Goal: Task Accomplishment & Management: Use online tool/utility

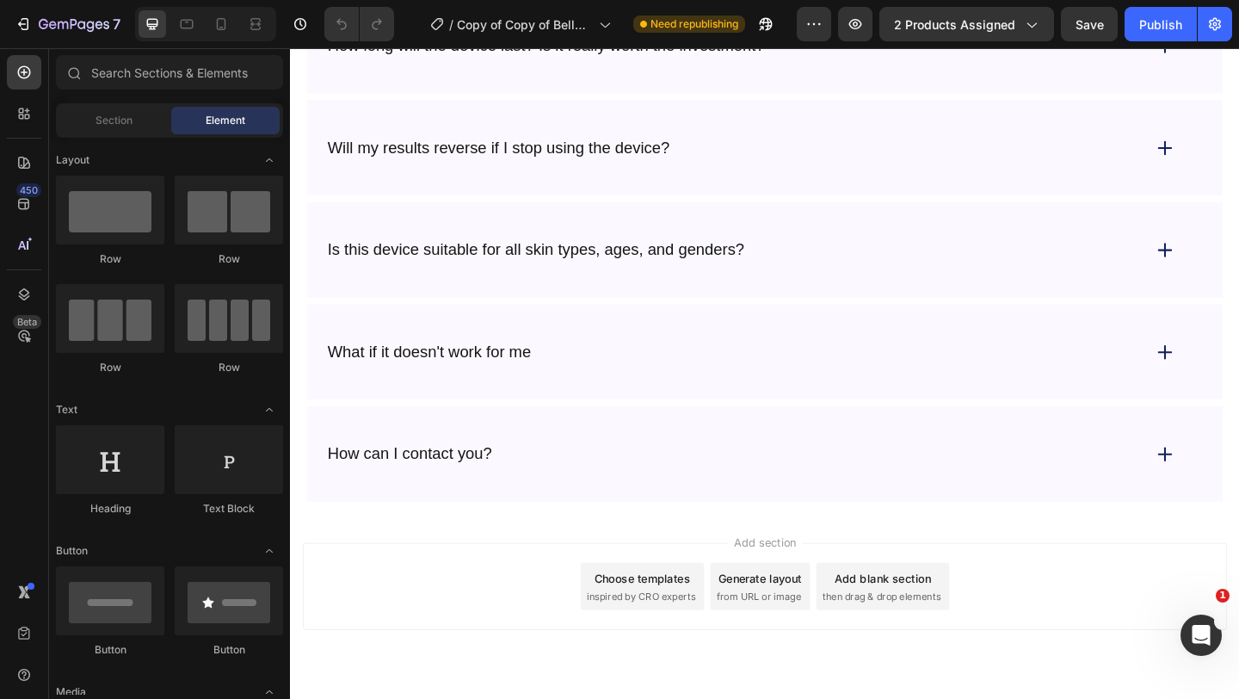
scroll to position [9058, 0]
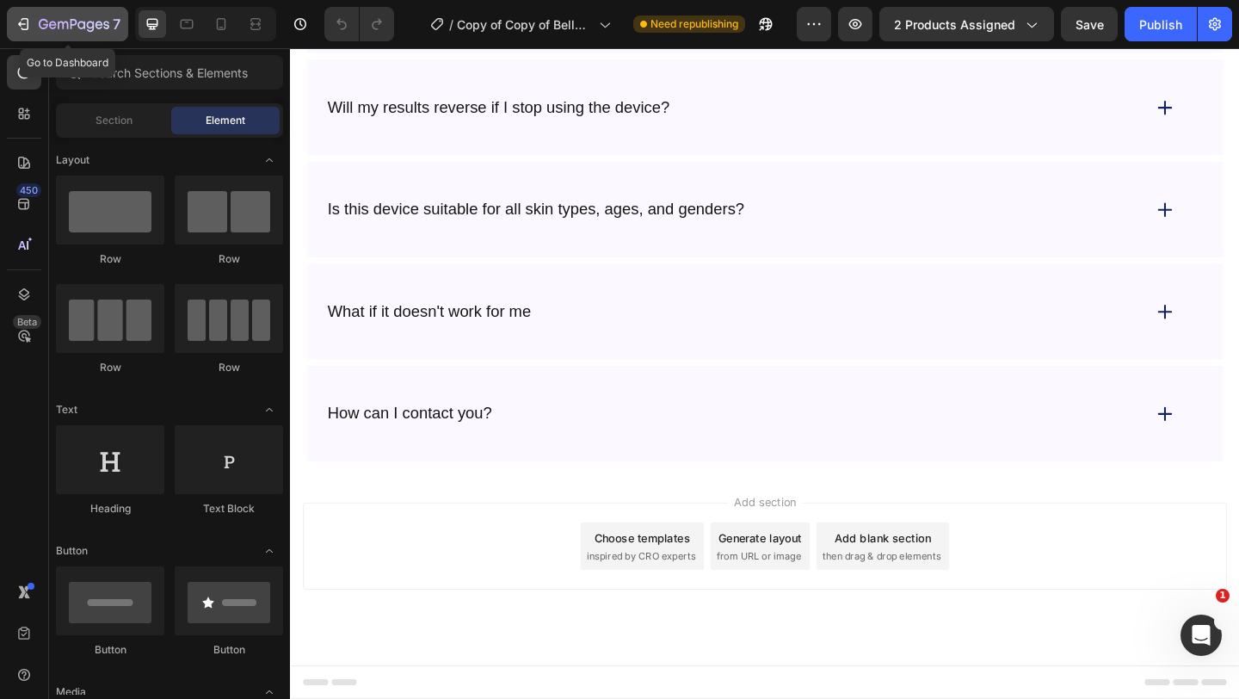
click at [23, 17] on icon "button" at bounding box center [23, 23] width 17 height 17
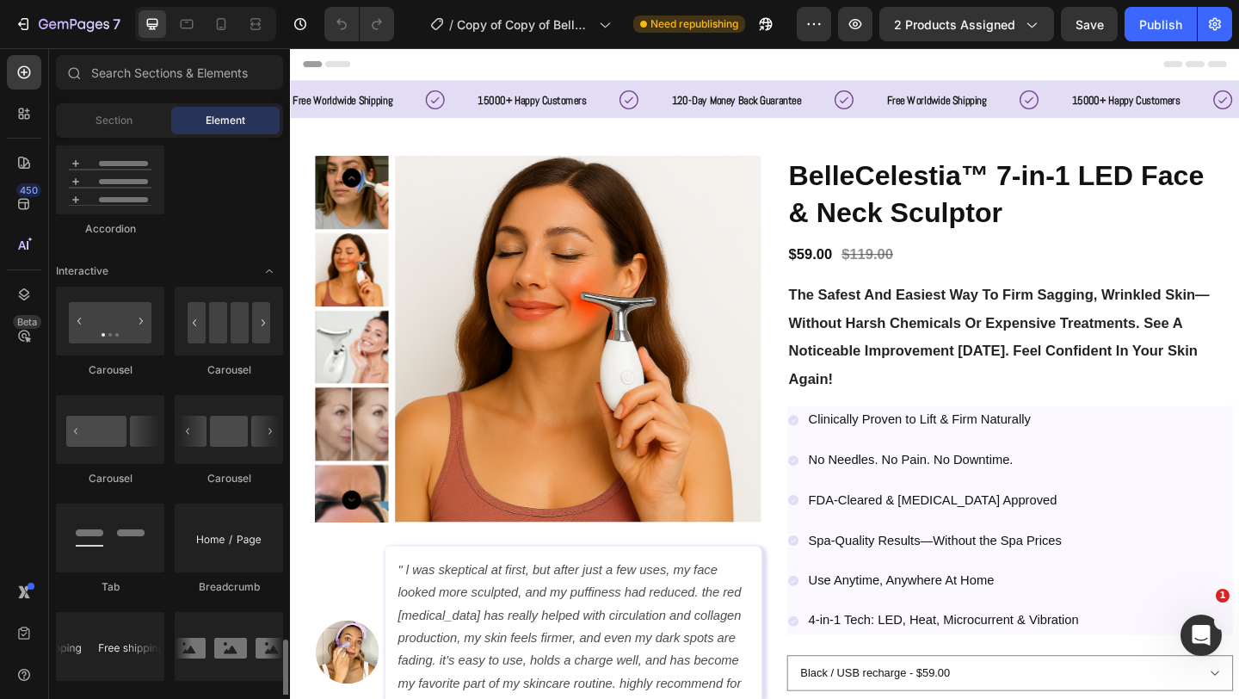
scroll to position [2047, 0]
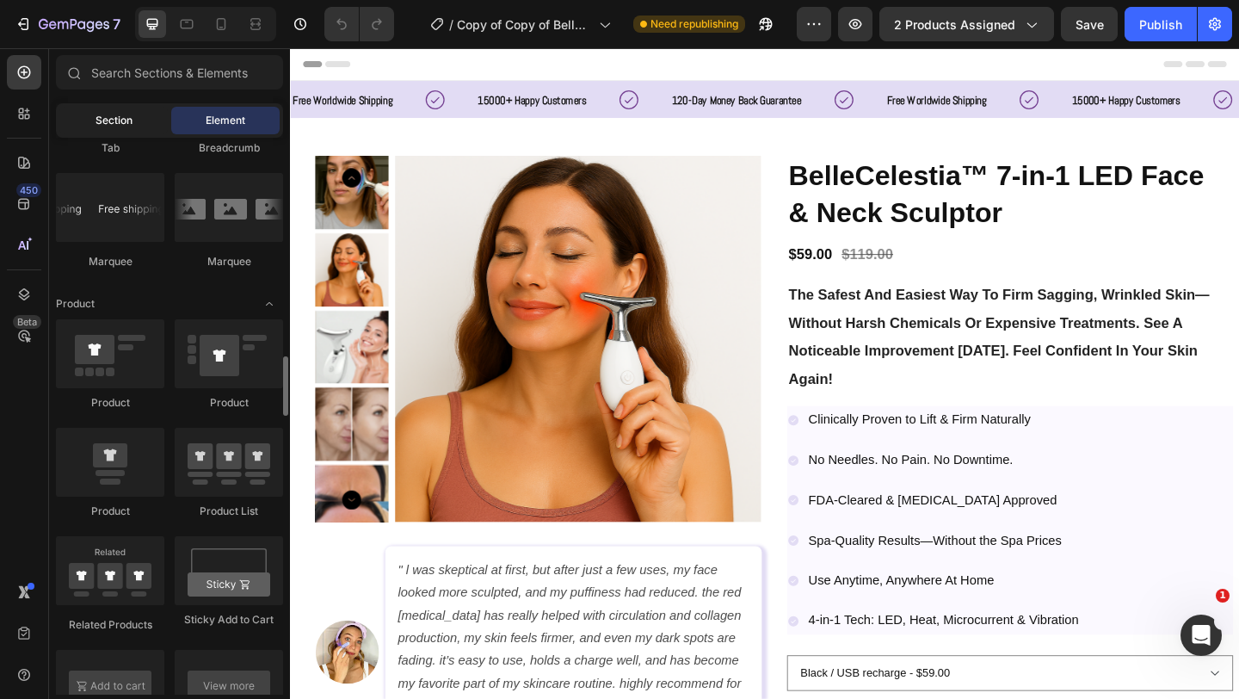
click at [115, 120] on span "Section" at bounding box center [114, 120] width 37 height 15
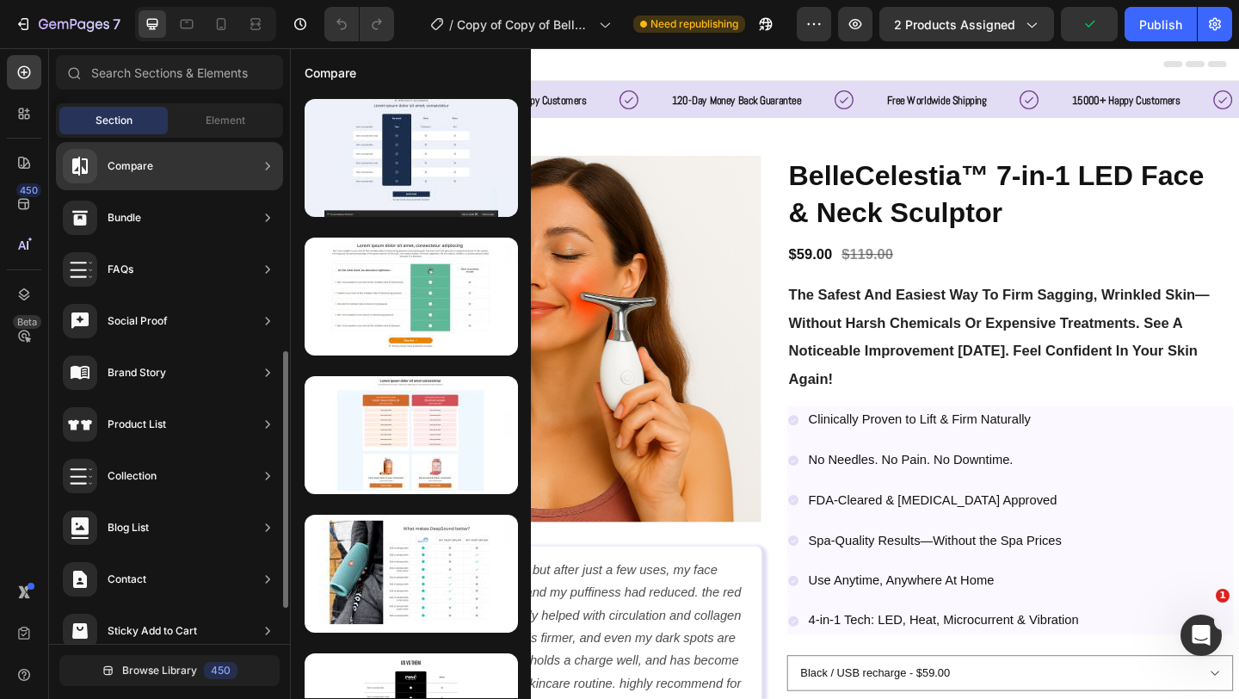
scroll to position [492, 0]
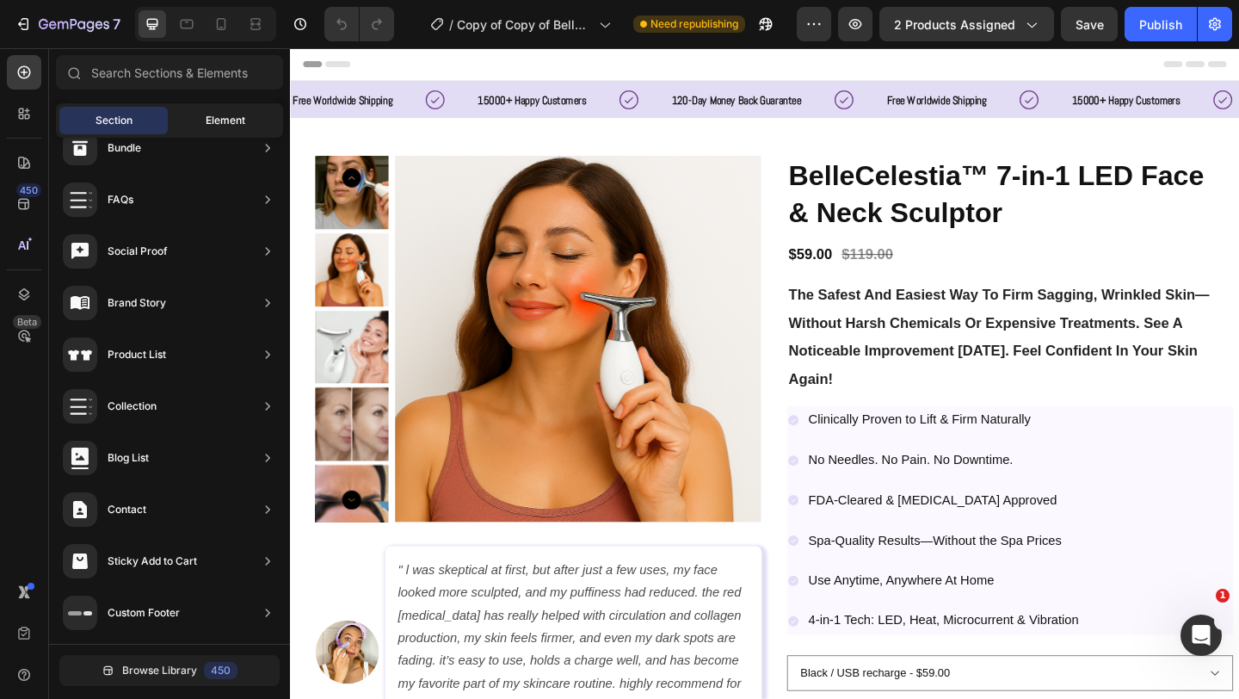
click at [207, 108] on div "Element" at bounding box center [225, 121] width 108 height 28
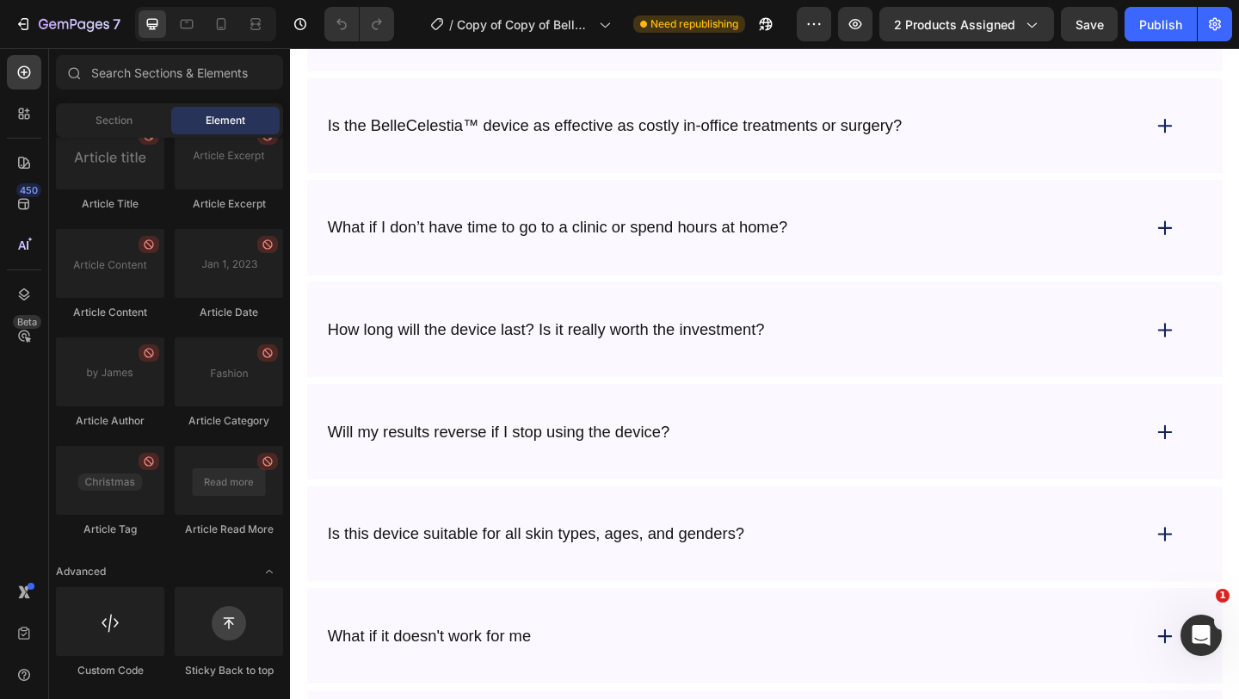
scroll to position [9058, 0]
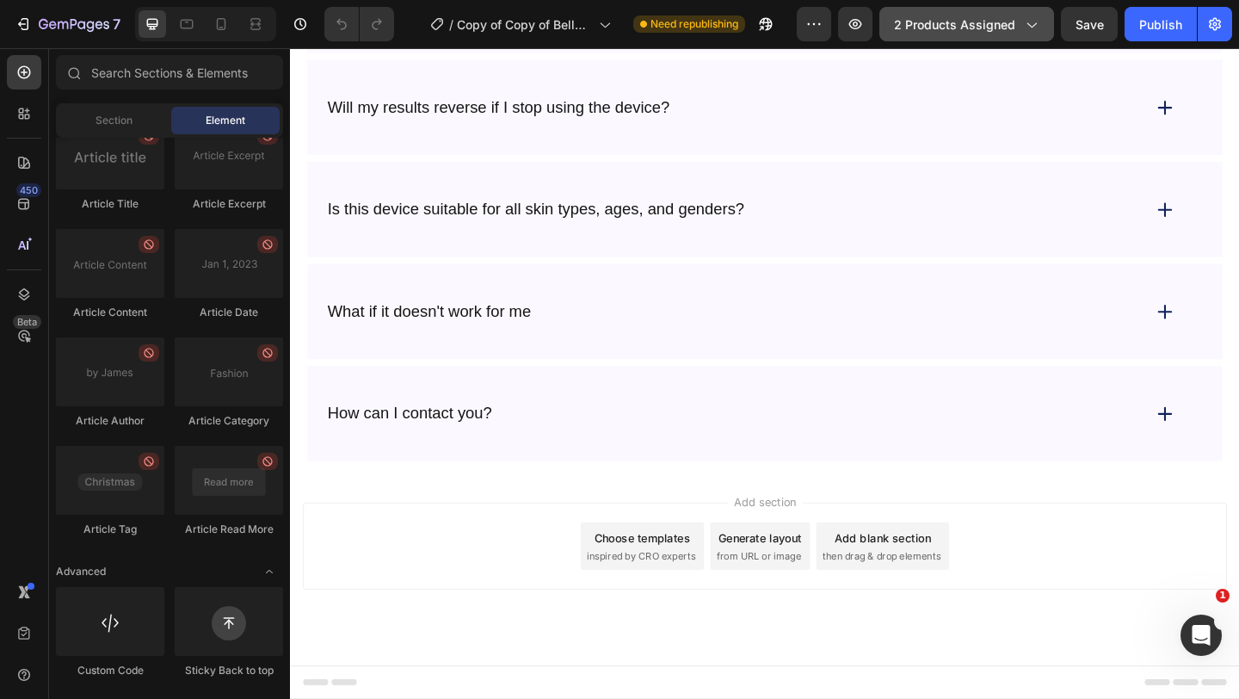
click at [983, 16] on span "2 products assigned" at bounding box center [954, 24] width 121 height 18
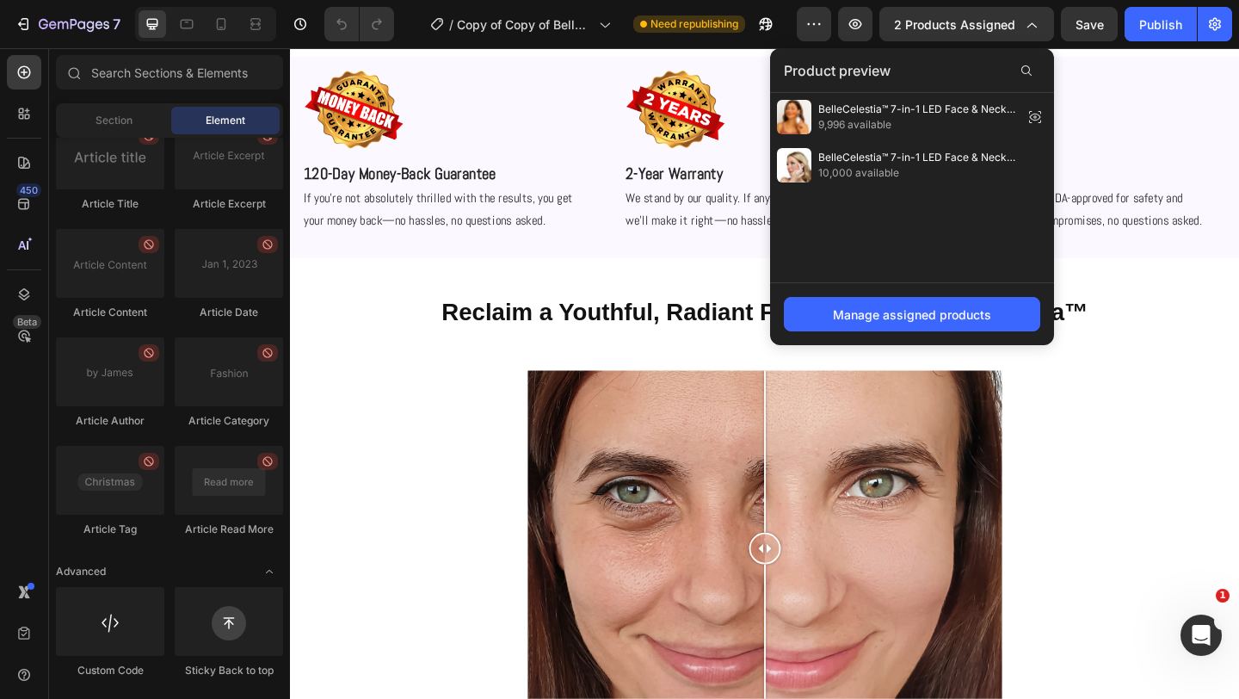
scroll to position [0, 0]
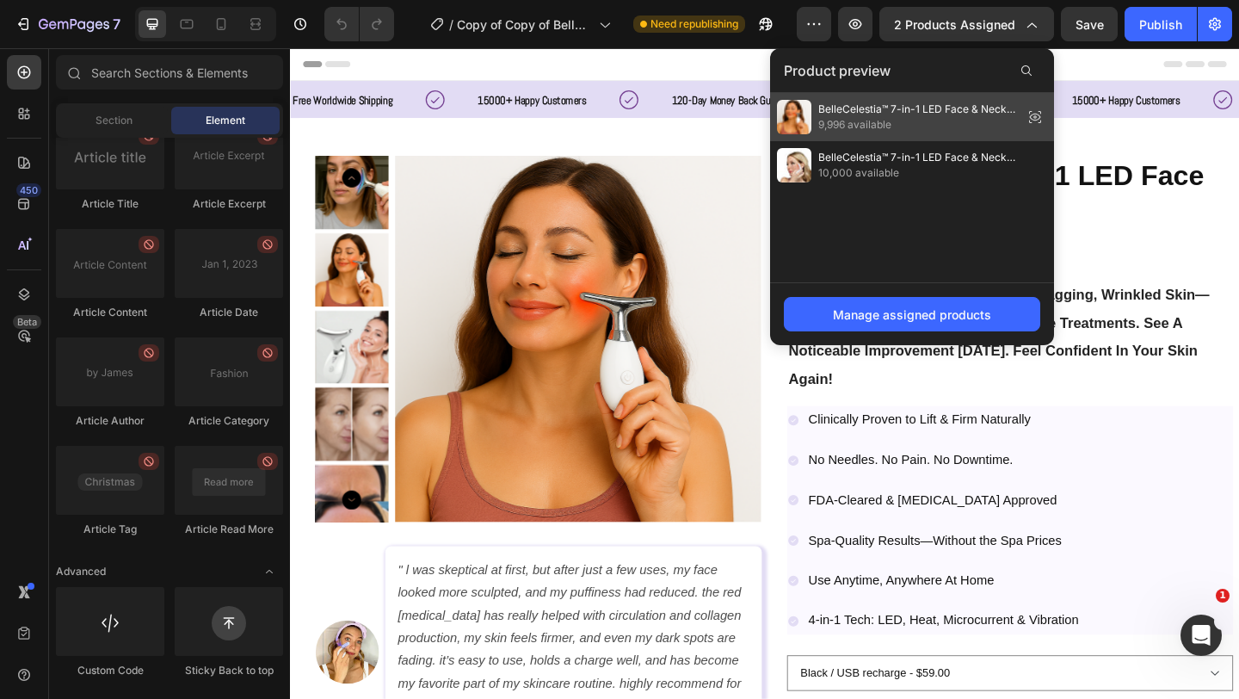
click at [1039, 119] on icon at bounding box center [1035, 117] width 11 height 7
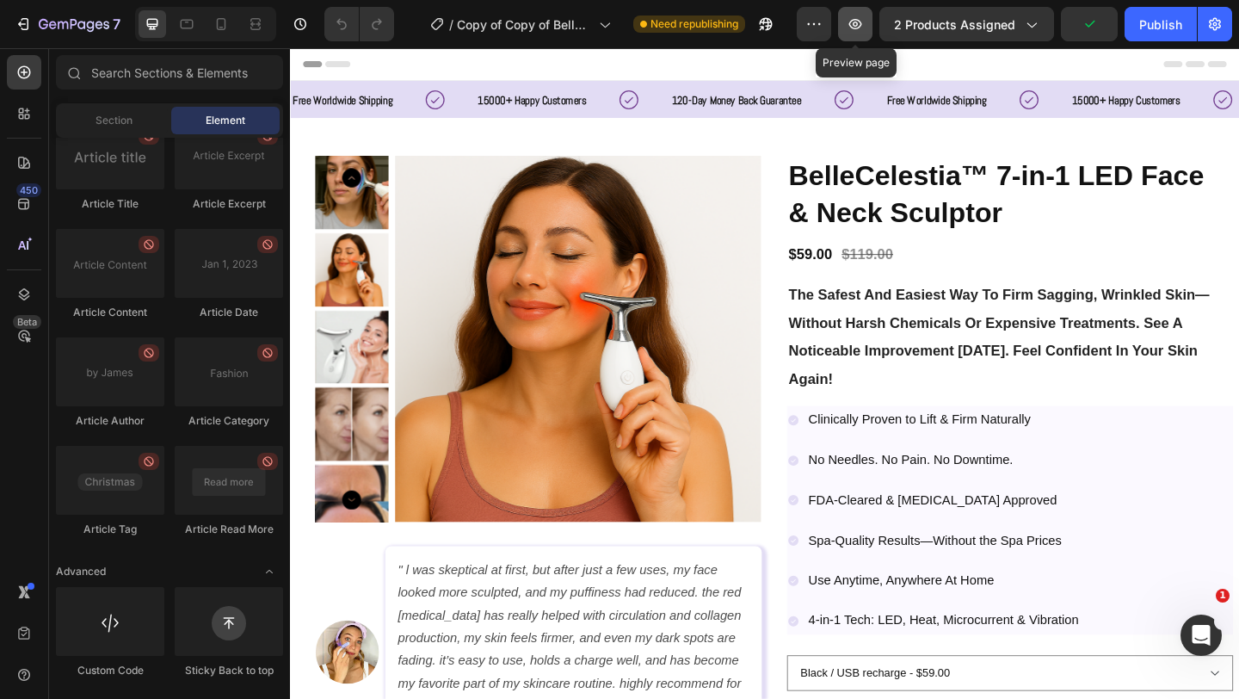
click at [850, 19] on icon "button" at bounding box center [855, 23] width 17 height 17
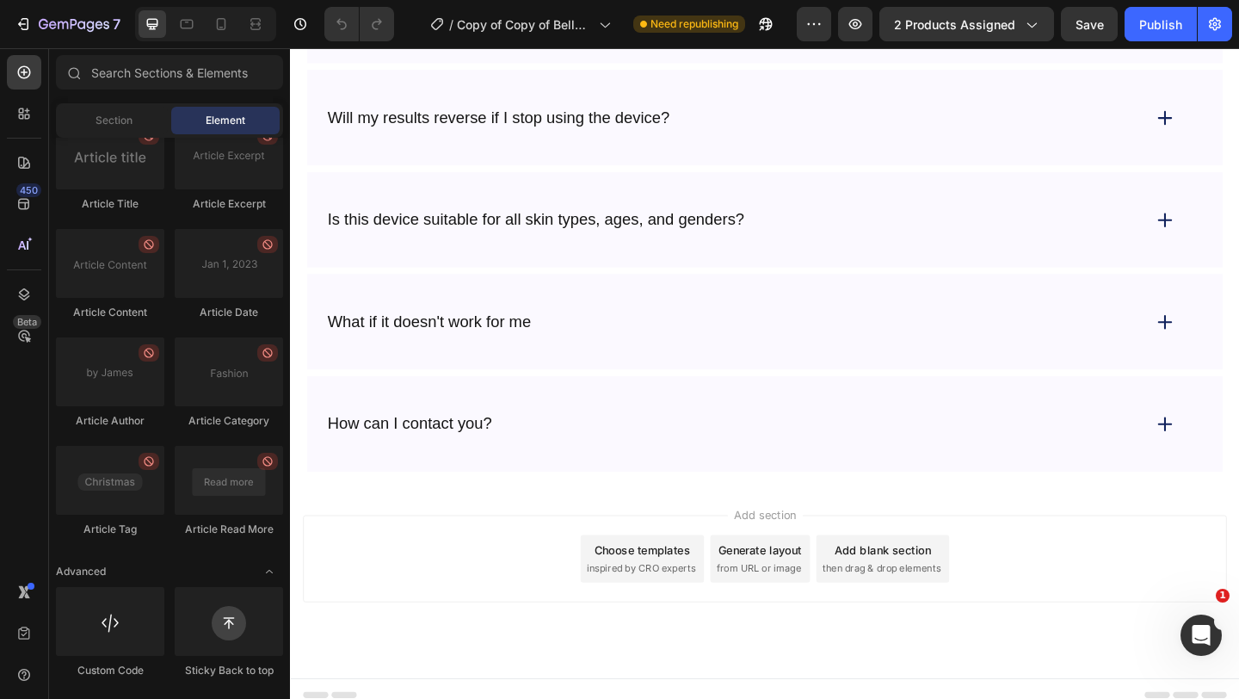
scroll to position [9058, 0]
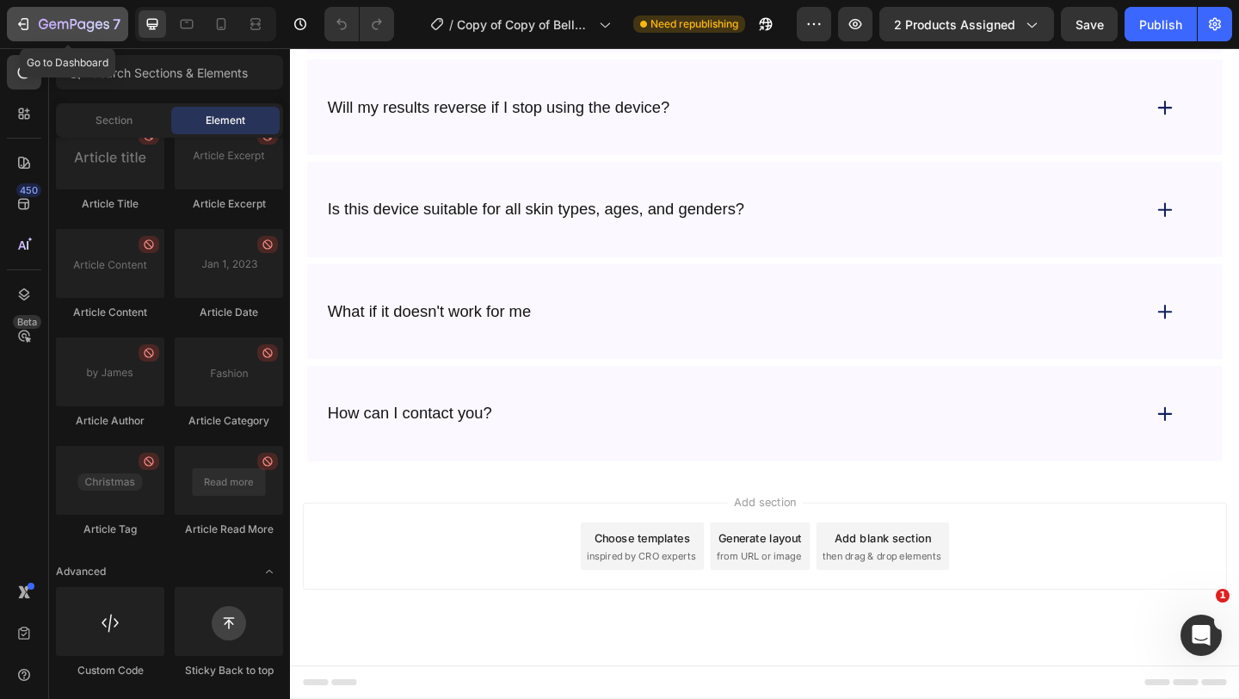
click at [39, 19] on icon "button" at bounding box center [74, 25] width 71 height 15
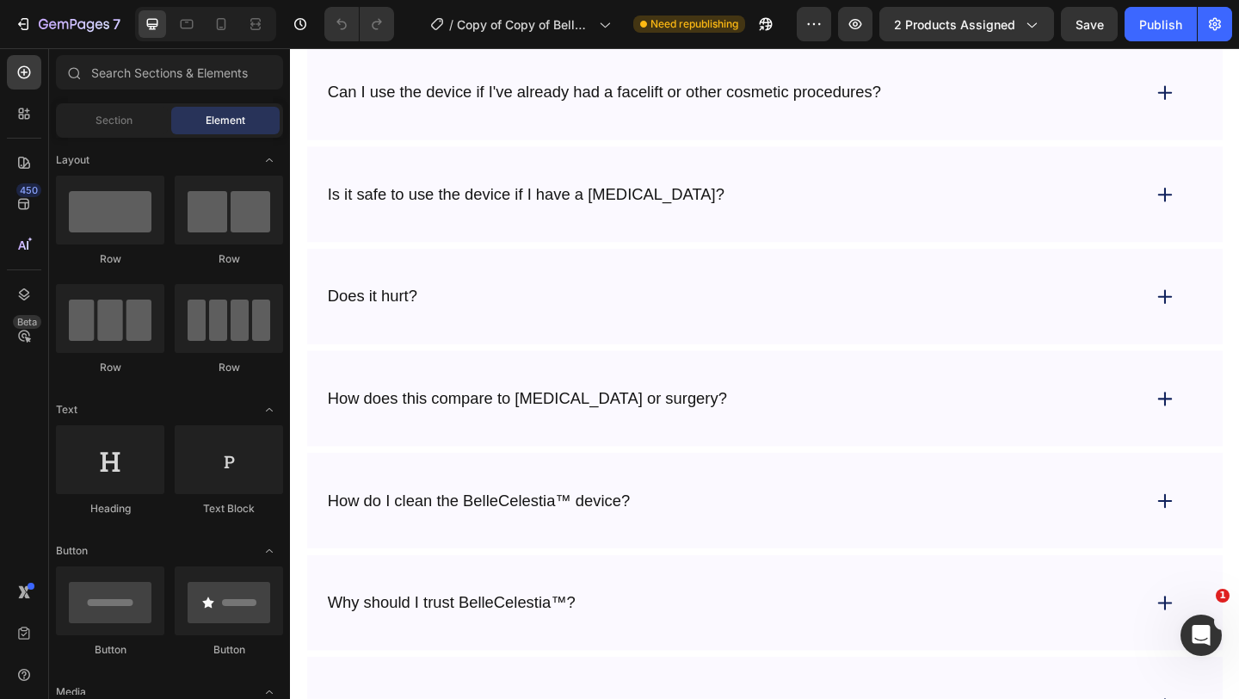
scroll to position [7392, 0]
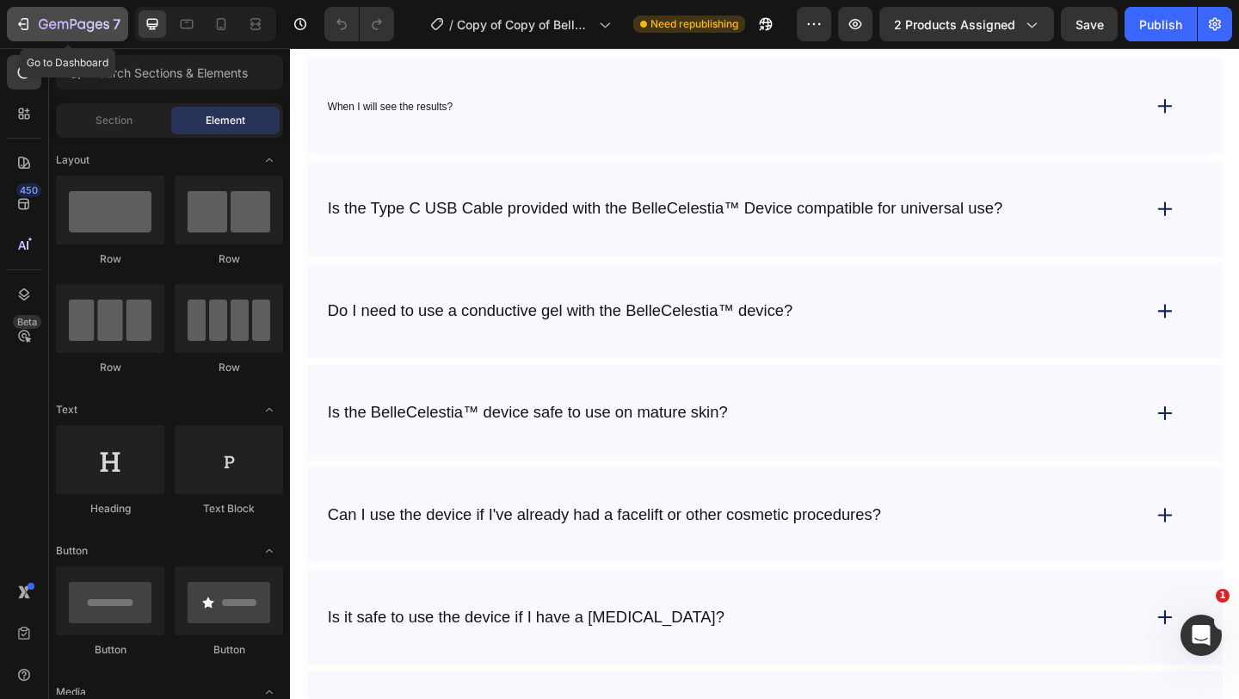
click at [34, 22] on div "7" at bounding box center [68, 24] width 106 height 21
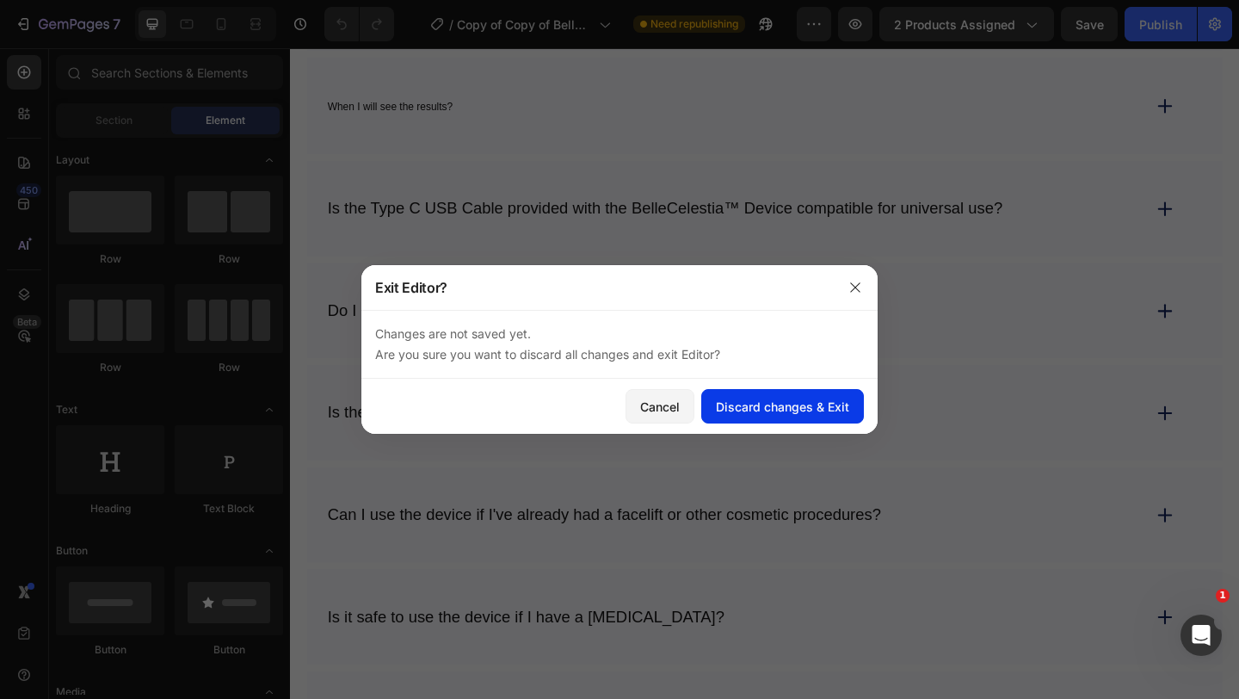
click at [747, 416] on button "Discard changes & Exit" at bounding box center [782, 406] width 163 height 34
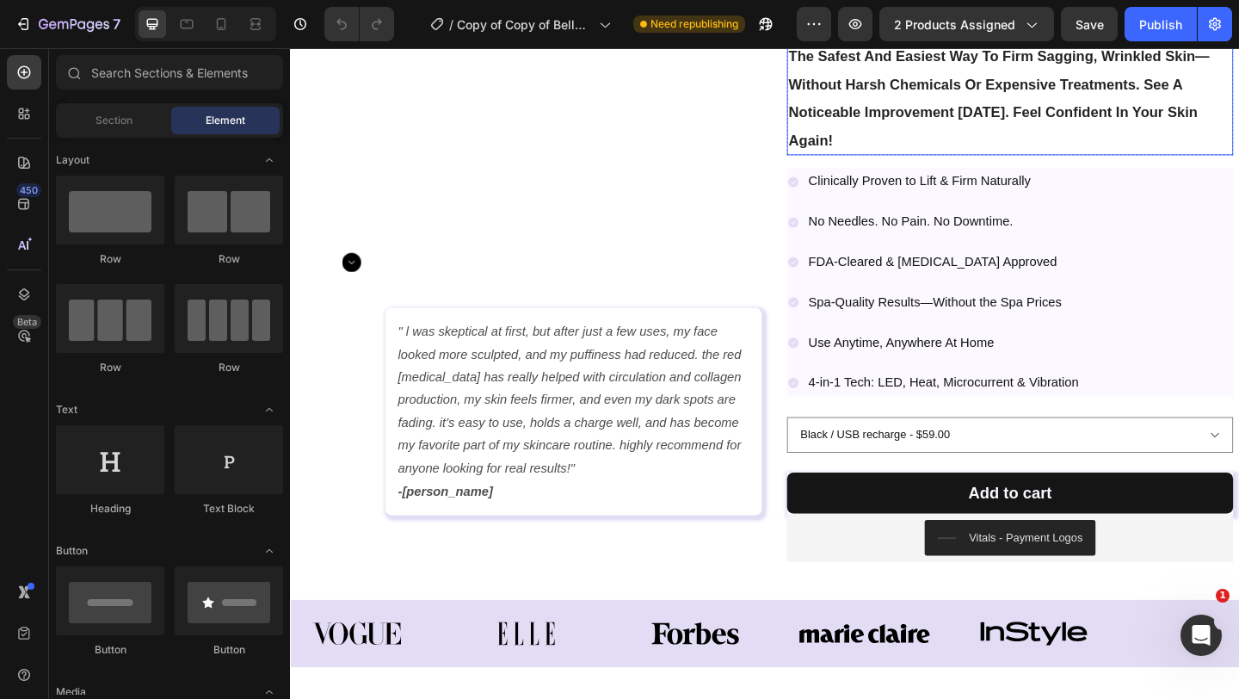
scroll to position [260, 0]
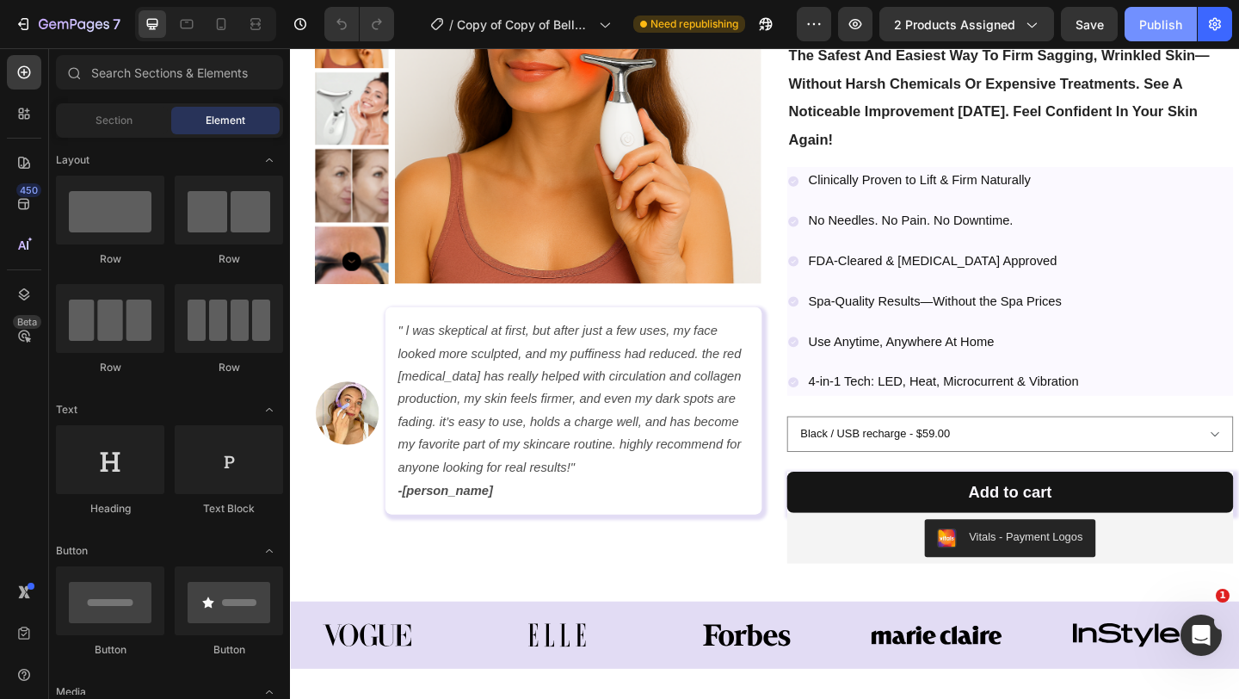
click at [1163, 27] on div "Publish" at bounding box center [1160, 24] width 43 height 18
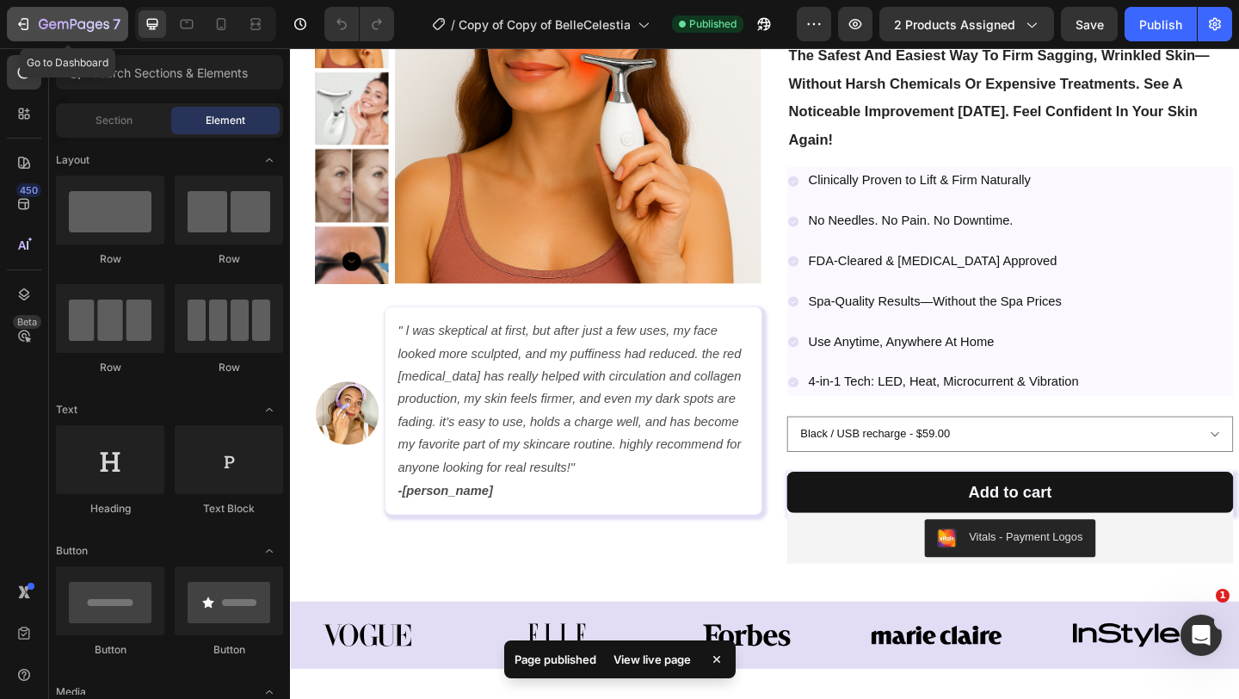
click at [48, 26] on icon "button" at bounding box center [74, 25] width 71 height 15
